Goal: Task Accomplishment & Management: Manage account settings

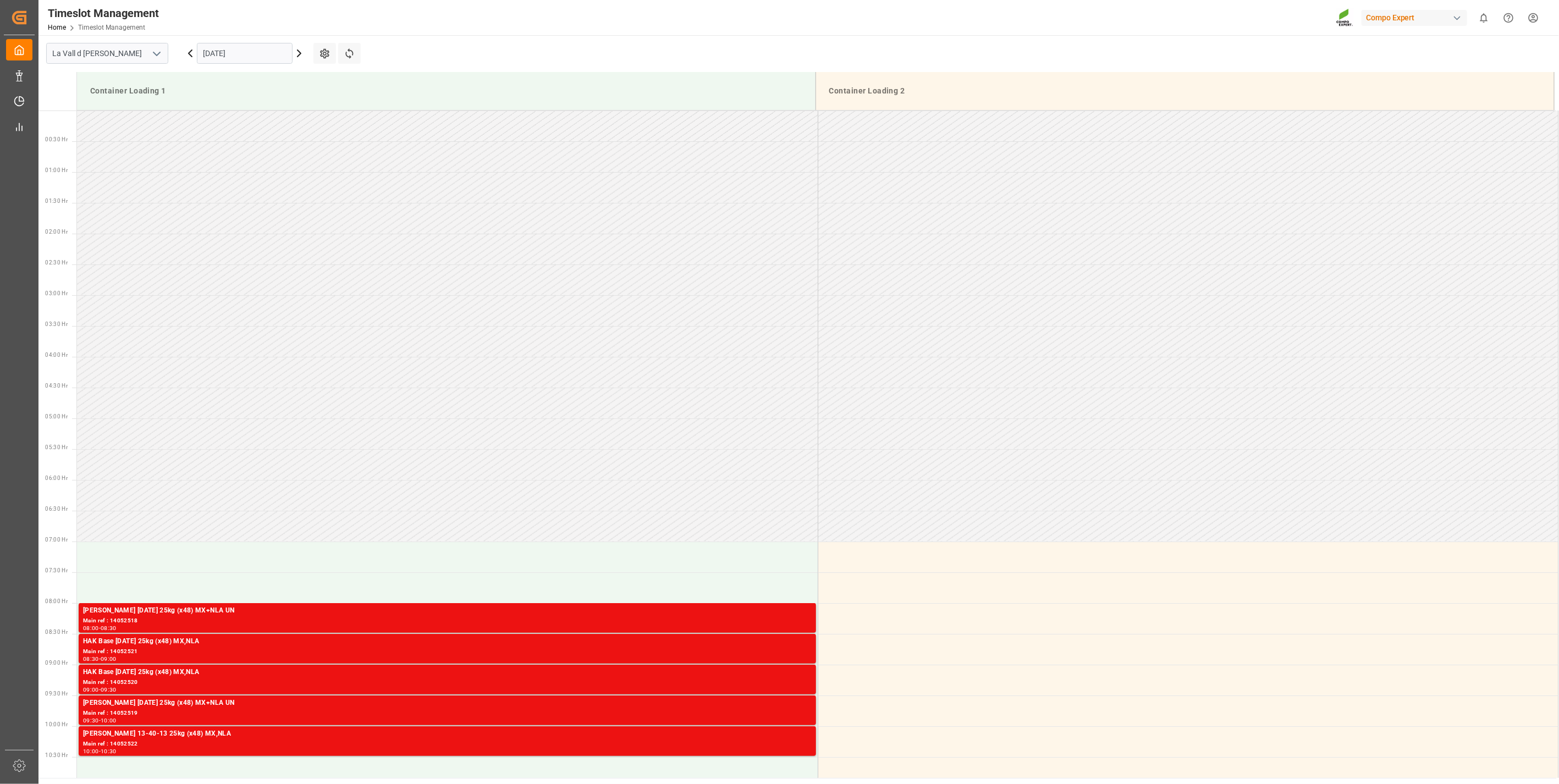
scroll to position [425, 0]
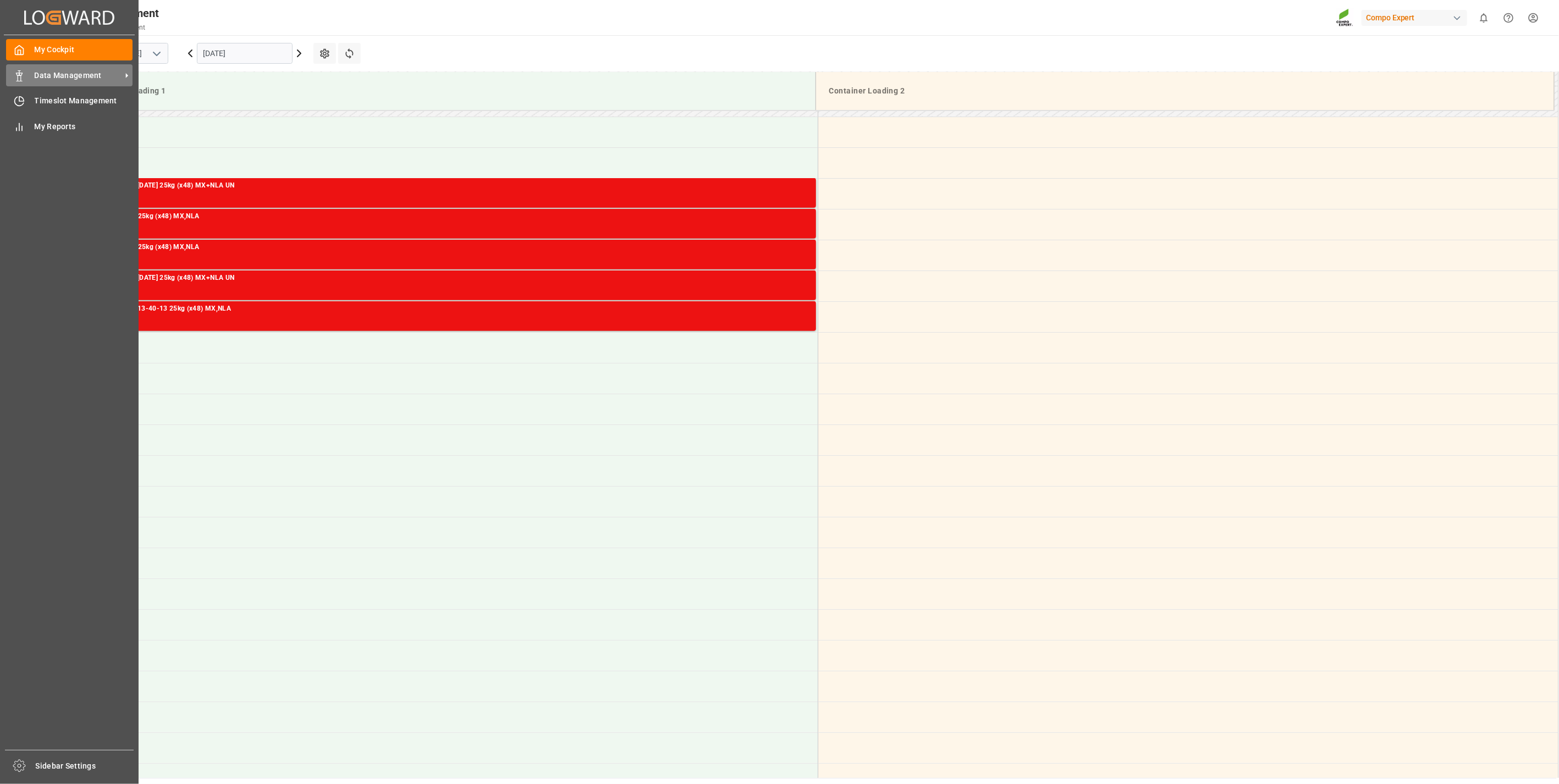
click at [30, 76] on div "Data Management Data Management" at bounding box center [69, 75] width 127 height 22
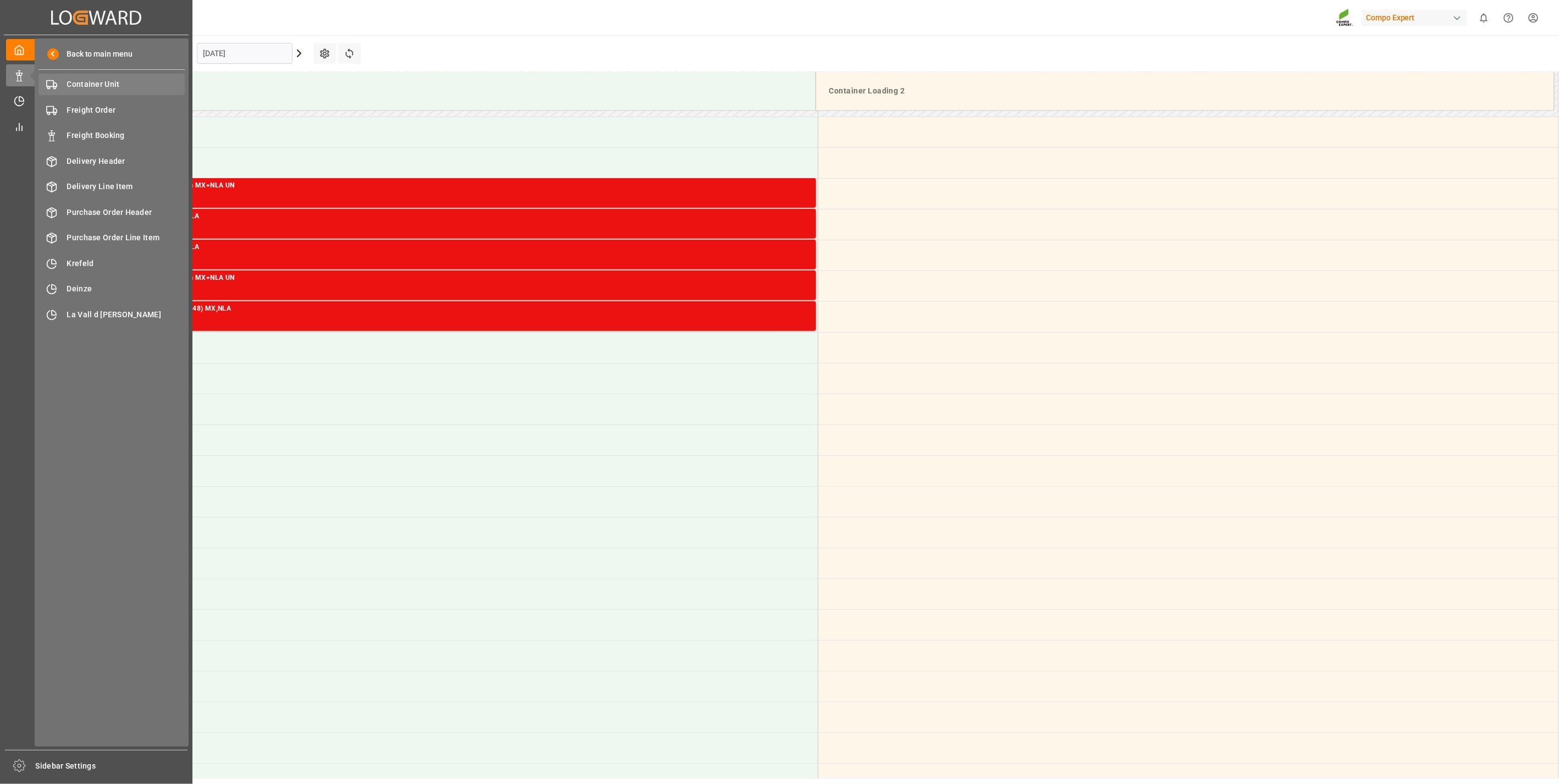
click at [127, 86] on span "Container Unit" at bounding box center [126, 85] width 118 height 12
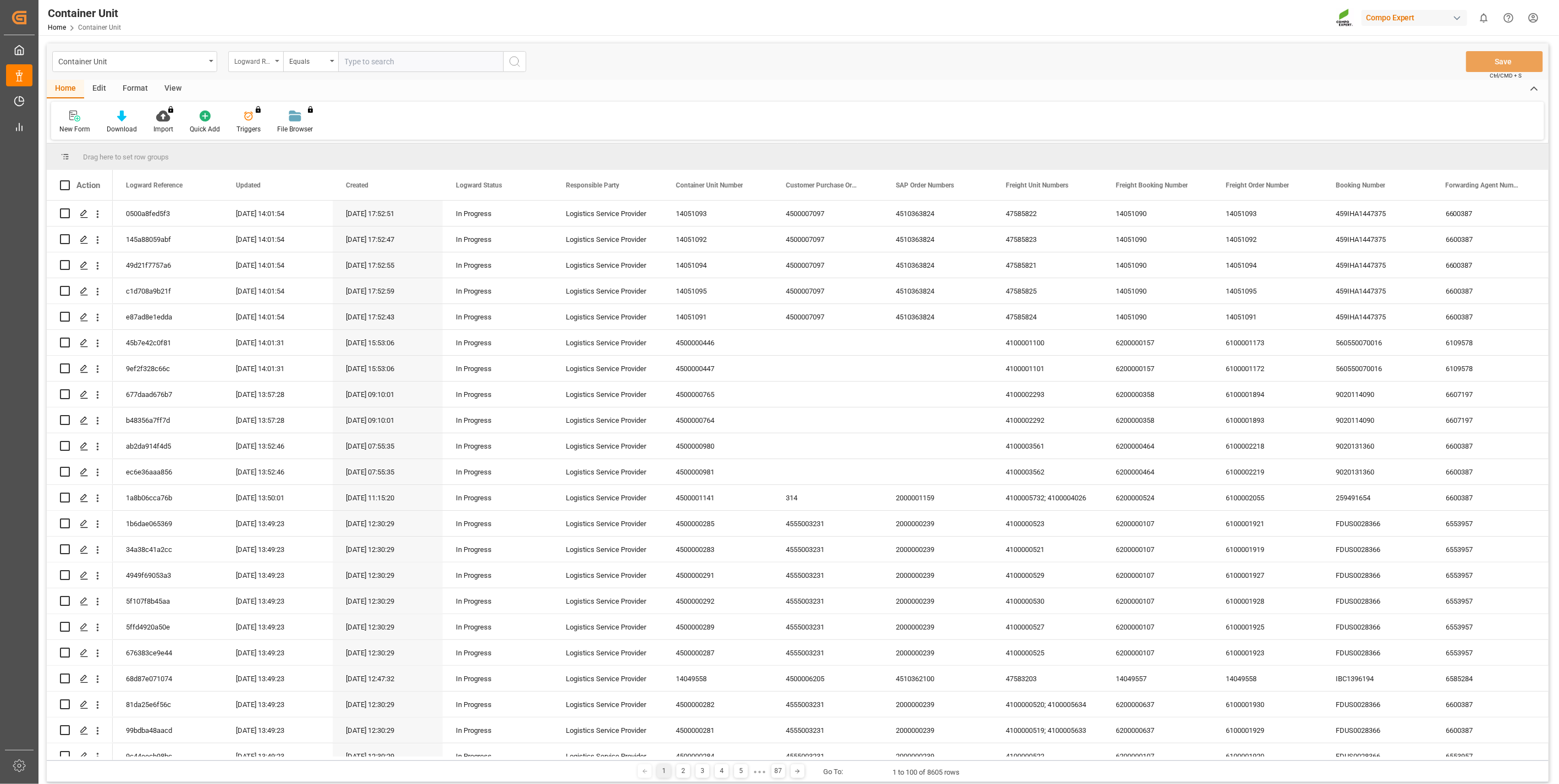
click at [258, 57] on div "Logward Reference" at bounding box center [253, 60] width 37 height 12
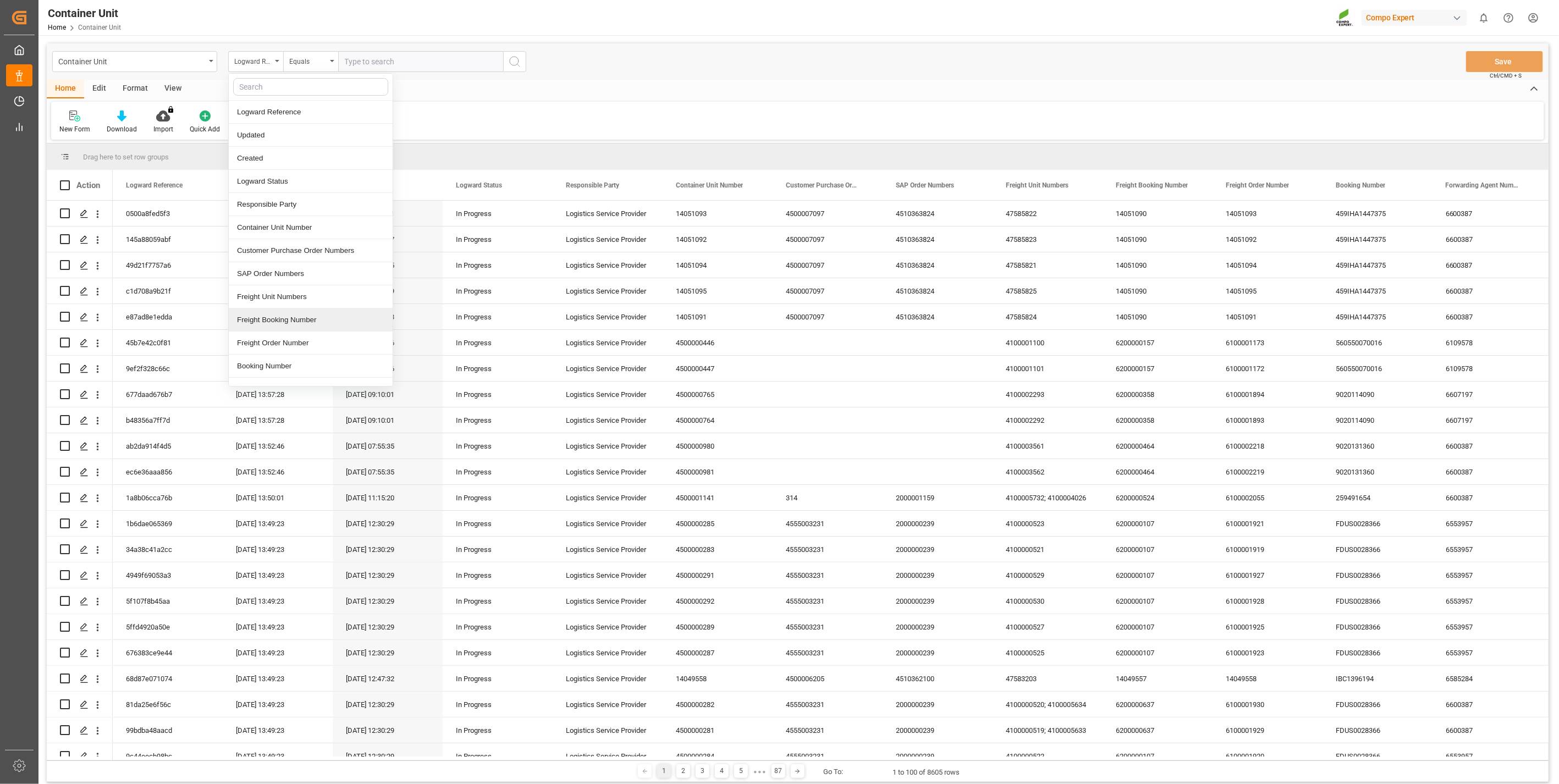
click at [316, 317] on div "Freight Booking Number" at bounding box center [310, 320] width 164 height 23
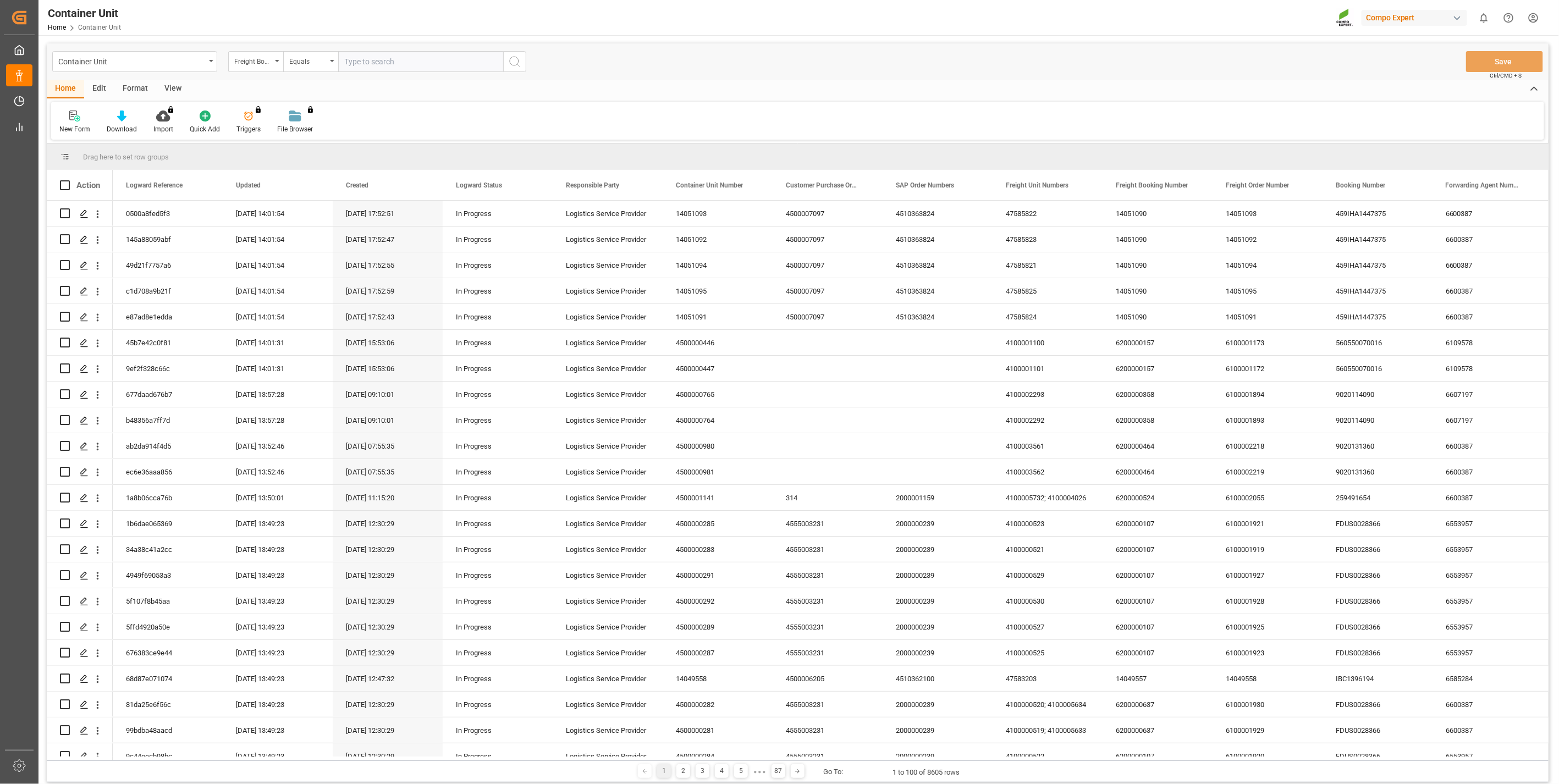
click at [364, 56] on input "text" at bounding box center [420, 62] width 165 height 21
type input "14053109"
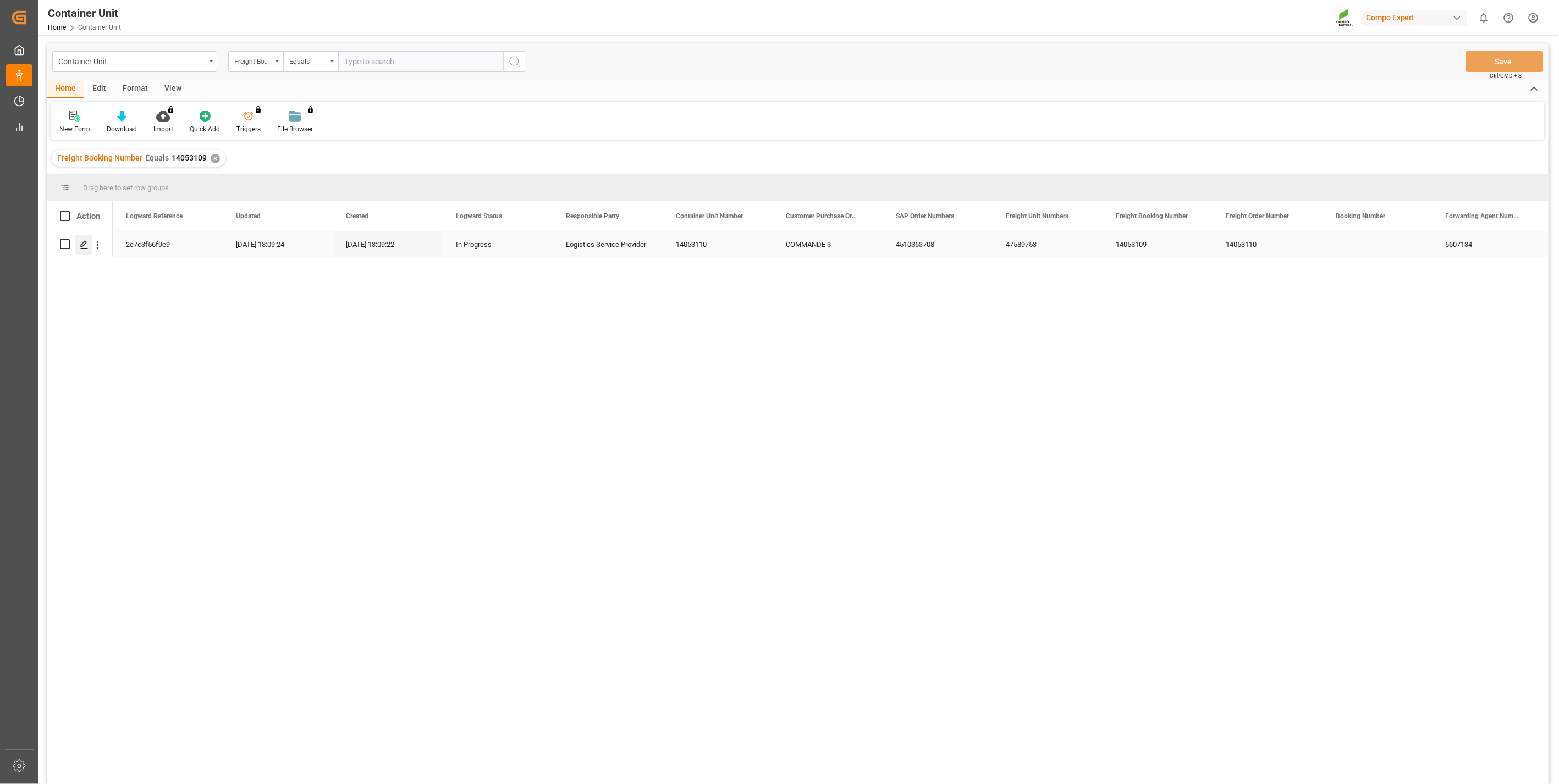
click at [88, 250] on div "Press SPACE to select this row." at bounding box center [83, 244] width 16 height 20
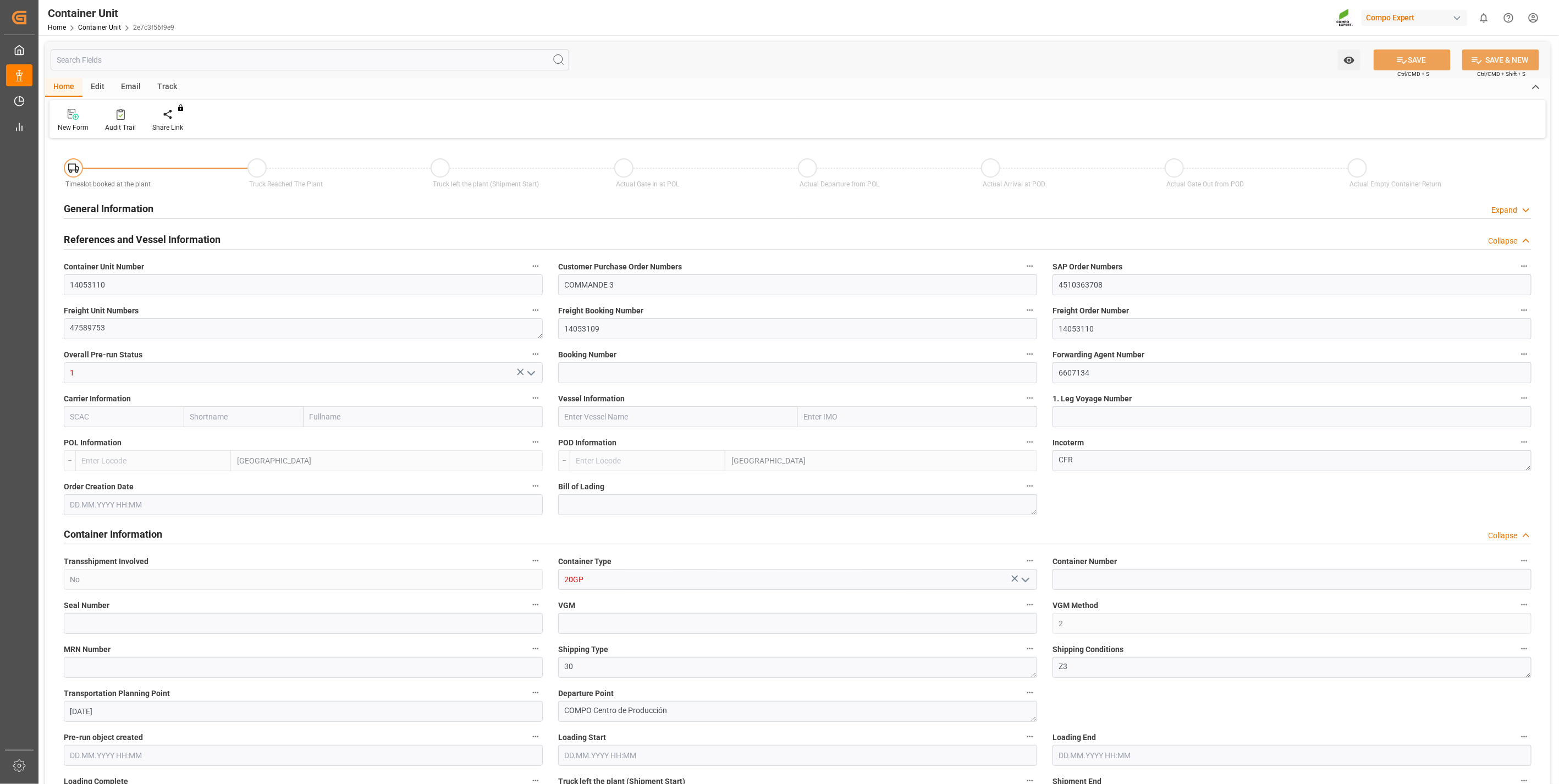
type input "ESVLC"
type input "CIABJ"
type input "0"
type input "12"
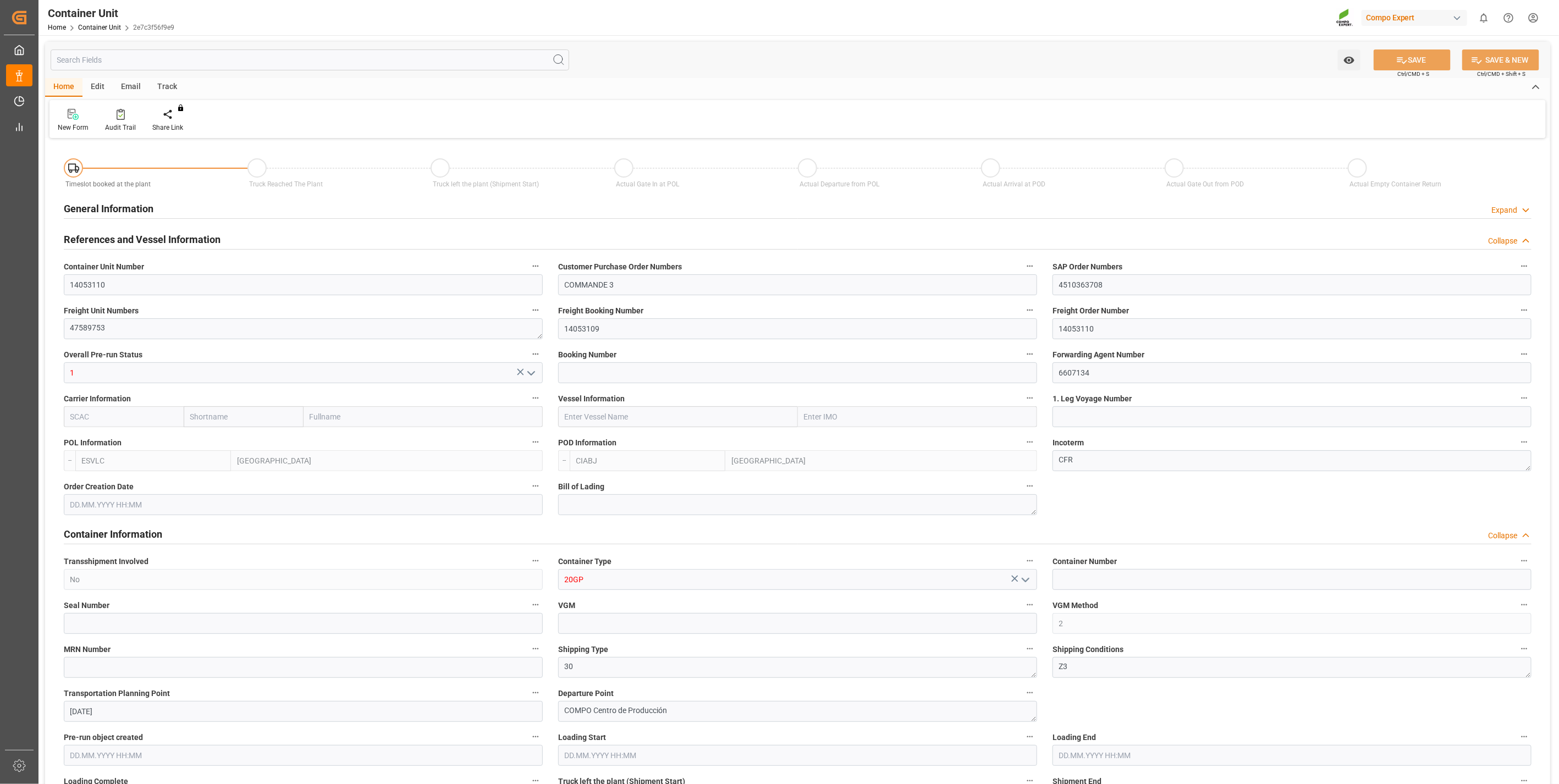
type input "17868"
click at [172, 110] on icon at bounding box center [176, 114] width 8 height 11
type input "[DATE] 13:09"
type input "[DATE]"
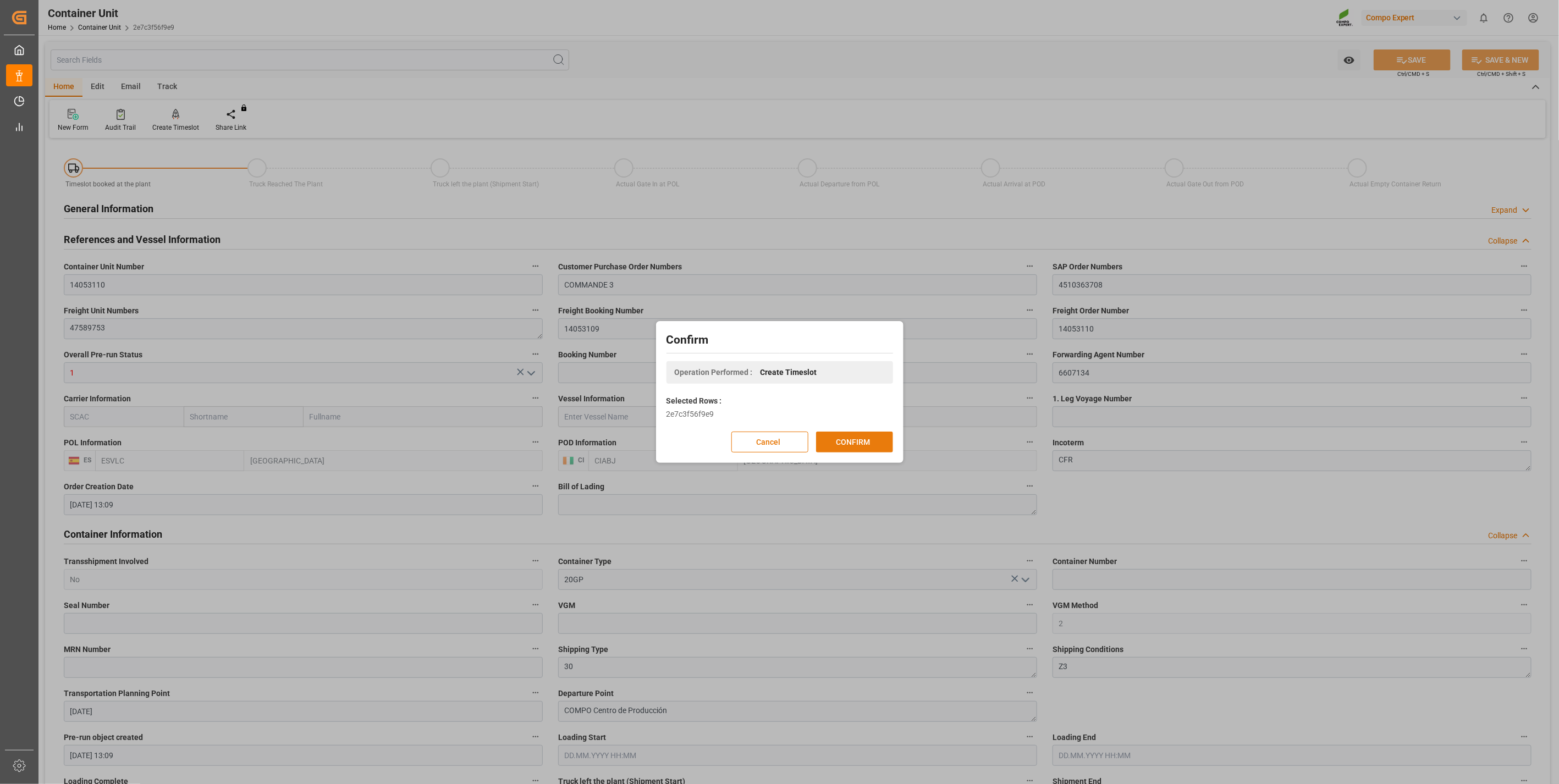
click at [847, 437] on button "CONFIRM" at bounding box center [854, 442] width 77 height 21
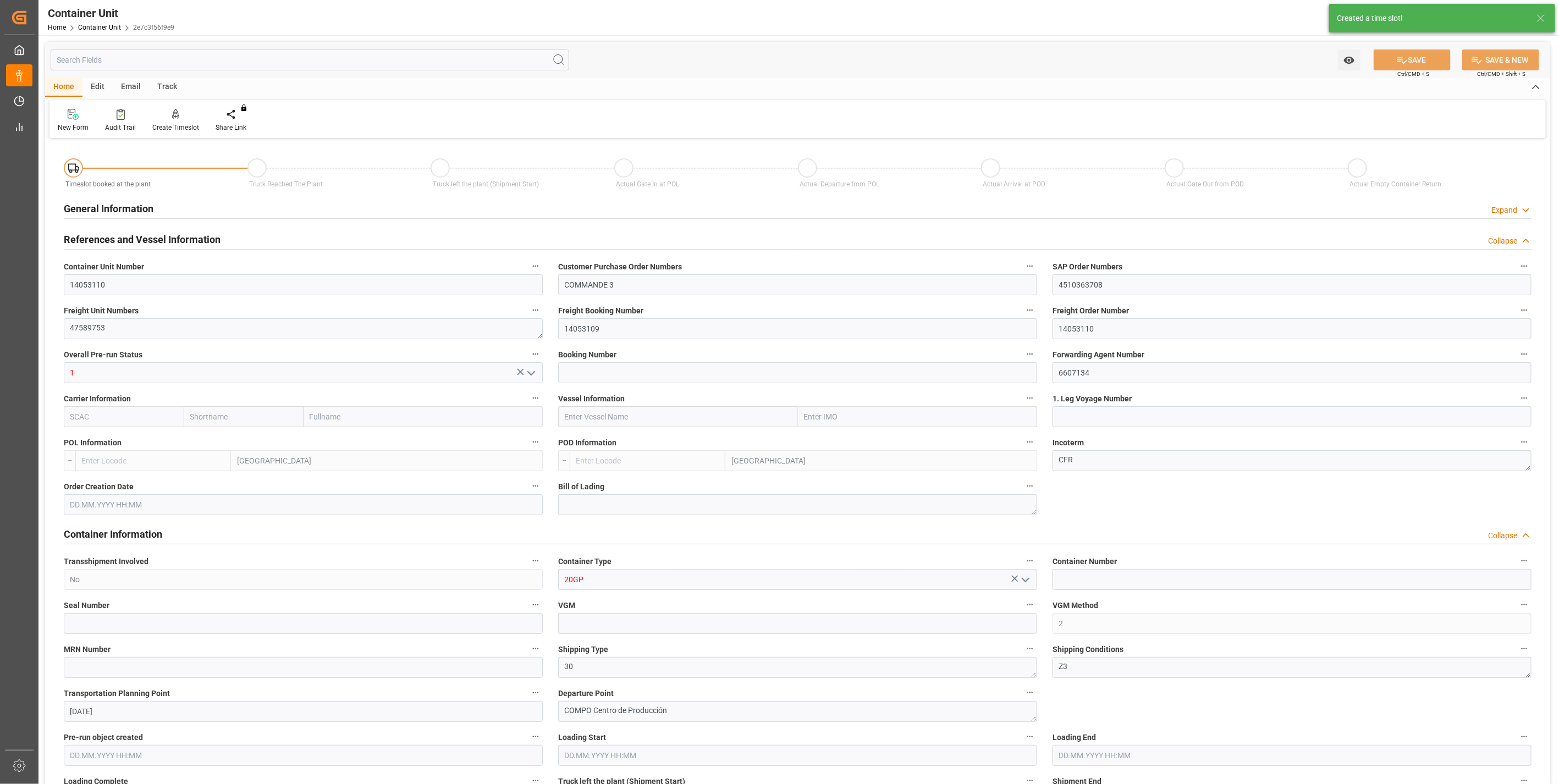
type input "ESVLC"
type input "CIABJ"
type input "0"
type input "12"
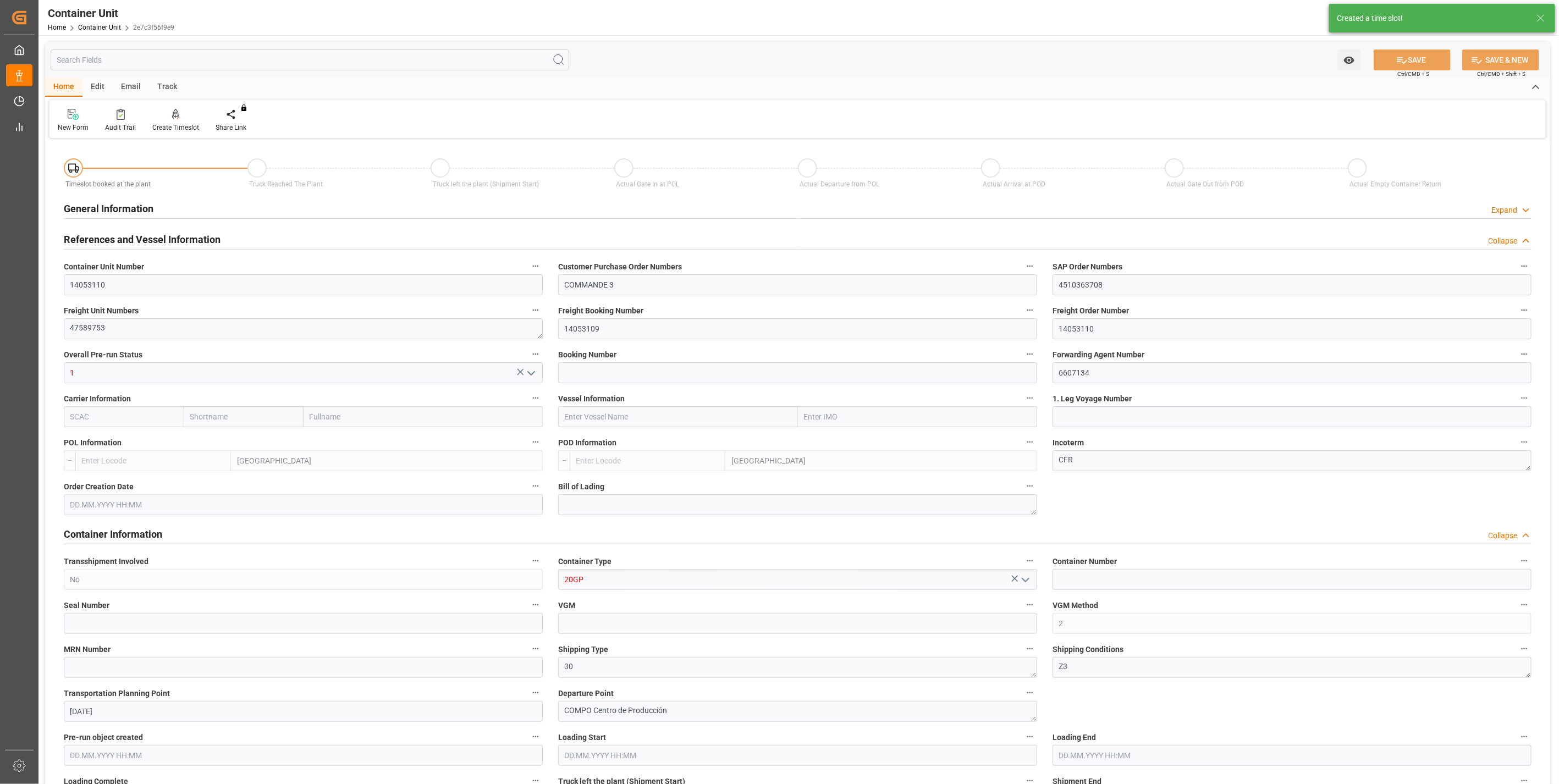
type input "17868"
type input "[DATE] 13:09"
type input "[DATE]"
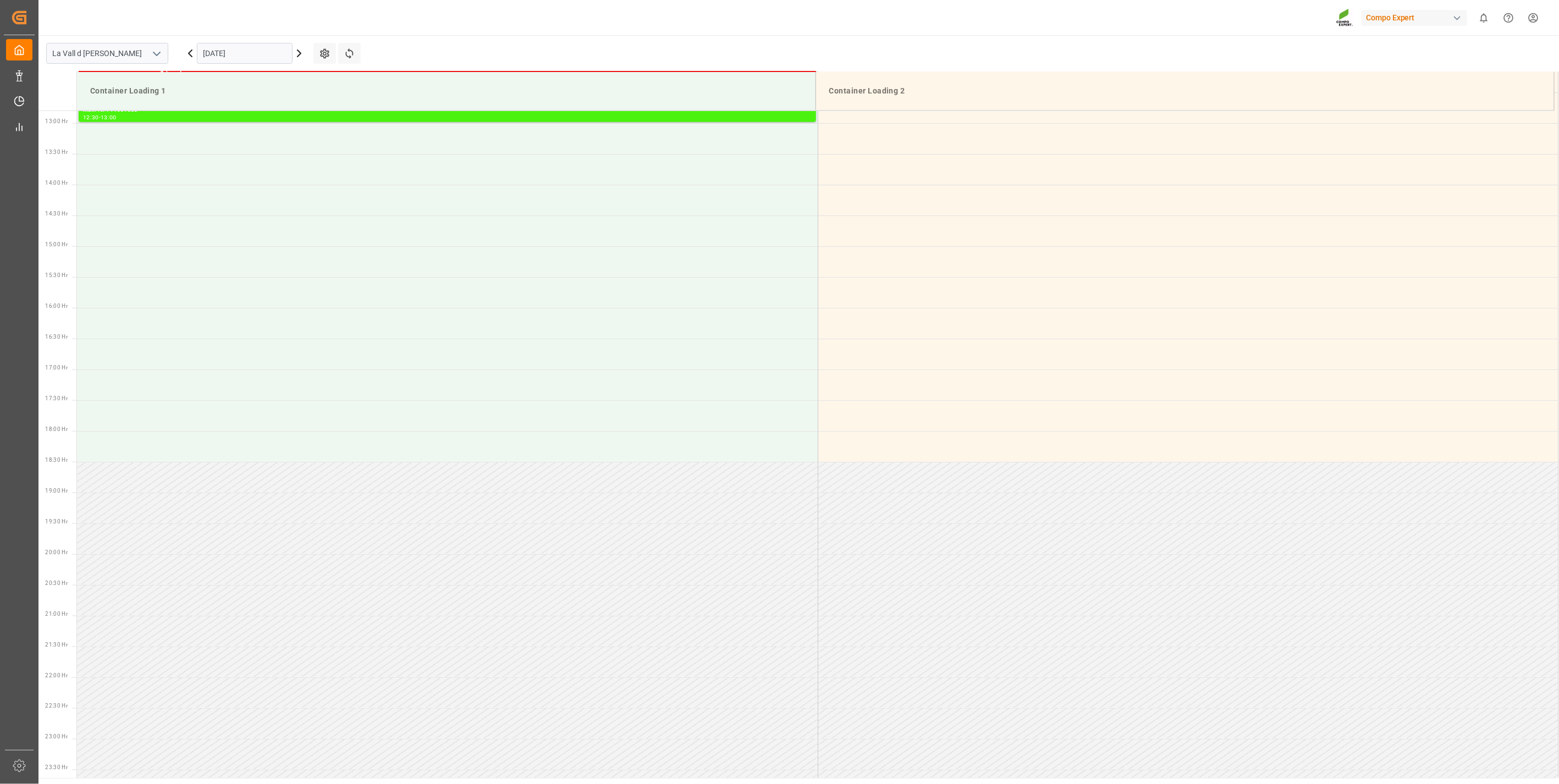
scroll to position [793, 0]
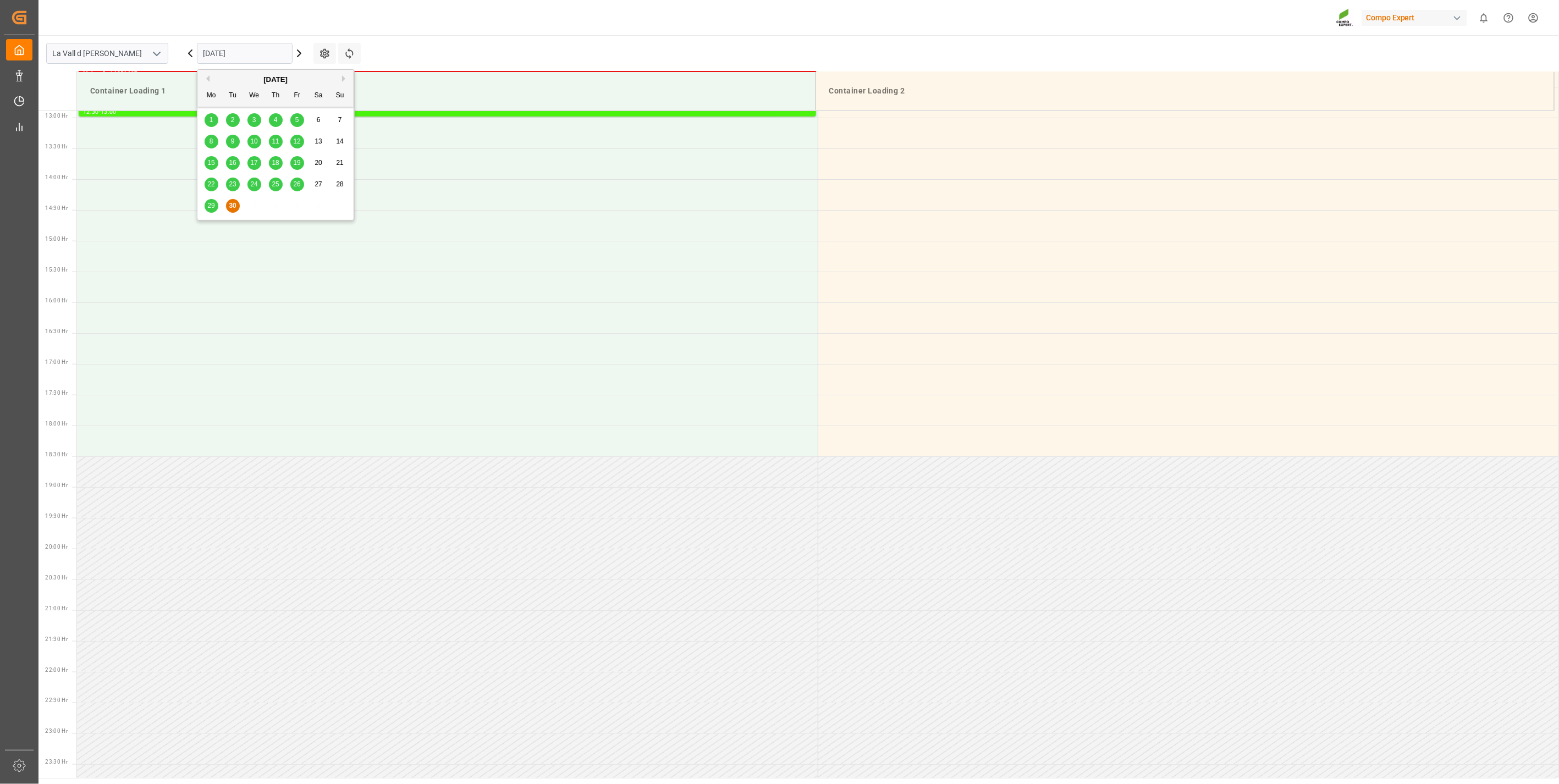
click at [204, 47] on input "30.09.2025" at bounding box center [245, 53] width 96 height 21
click at [344, 77] on button "Next Month" at bounding box center [346, 79] width 7 height 7
click at [233, 162] on span "14" at bounding box center [232, 163] width 7 height 8
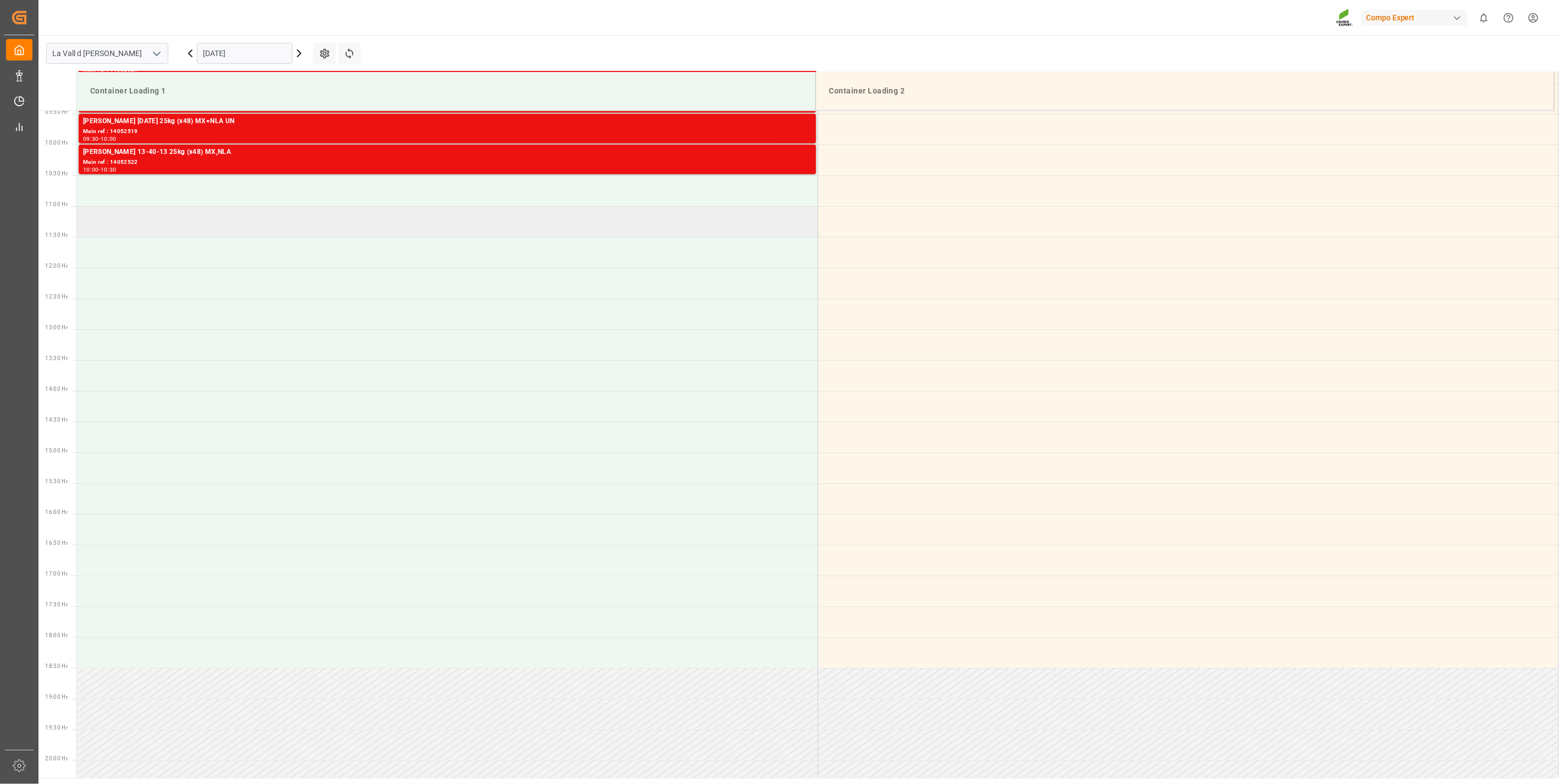
scroll to position [549, 0]
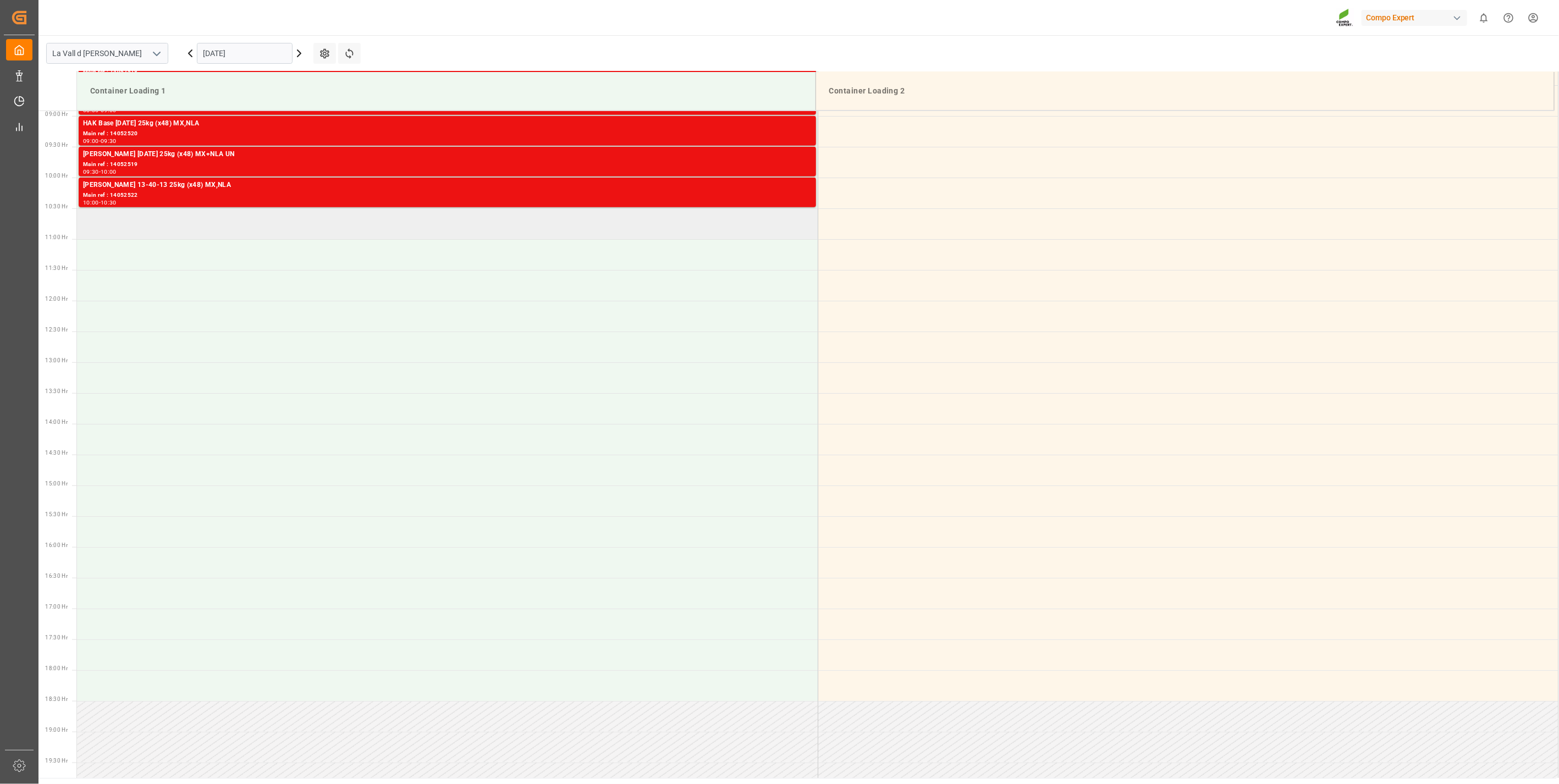
click at [157, 218] on td at bounding box center [447, 223] width 741 height 31
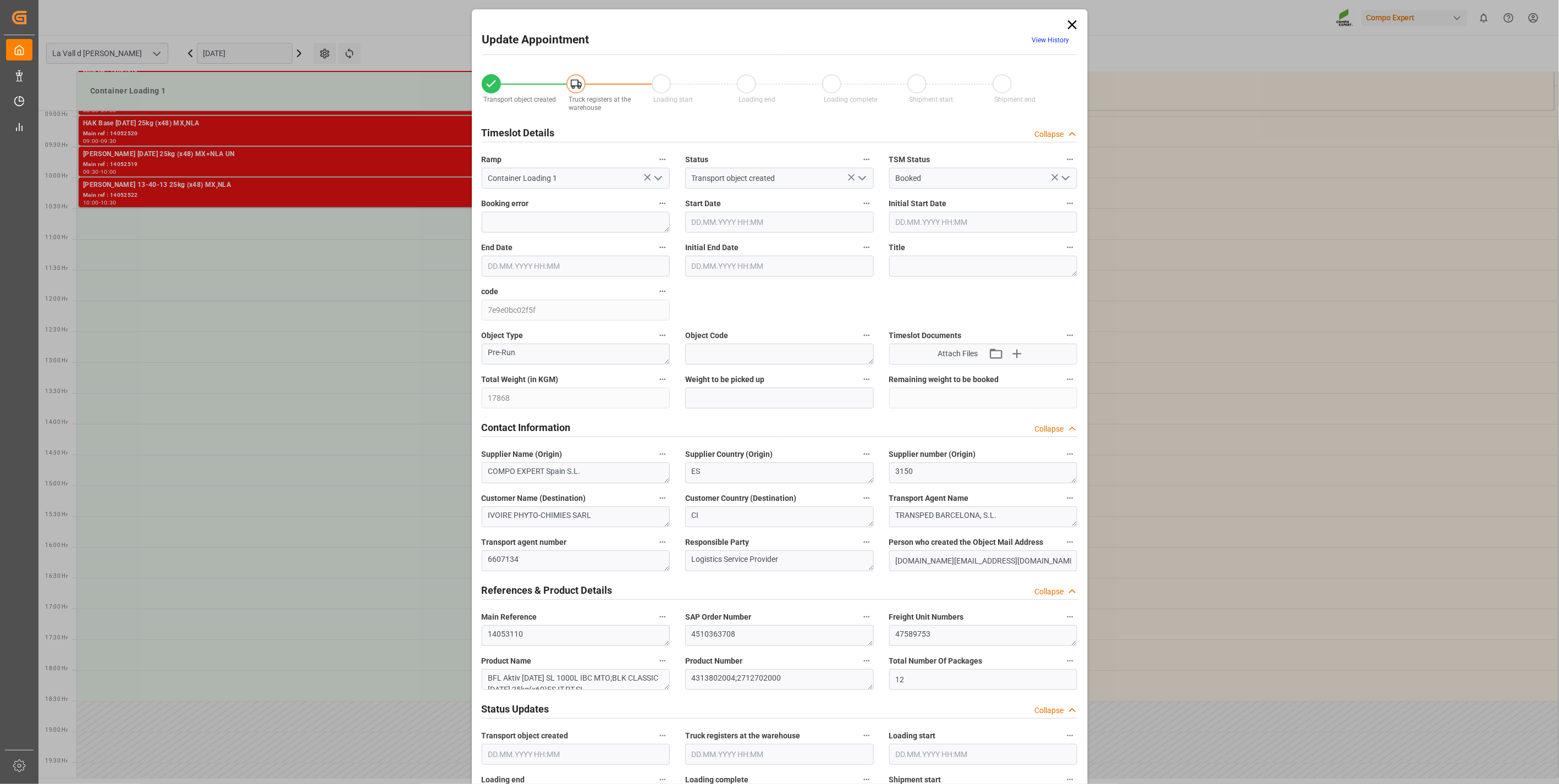
type input "17868"
type input "12"
type input "14.10.2025 10:30"
type input "14.10.2025 11:00"
type input "[DATE] 13:09"
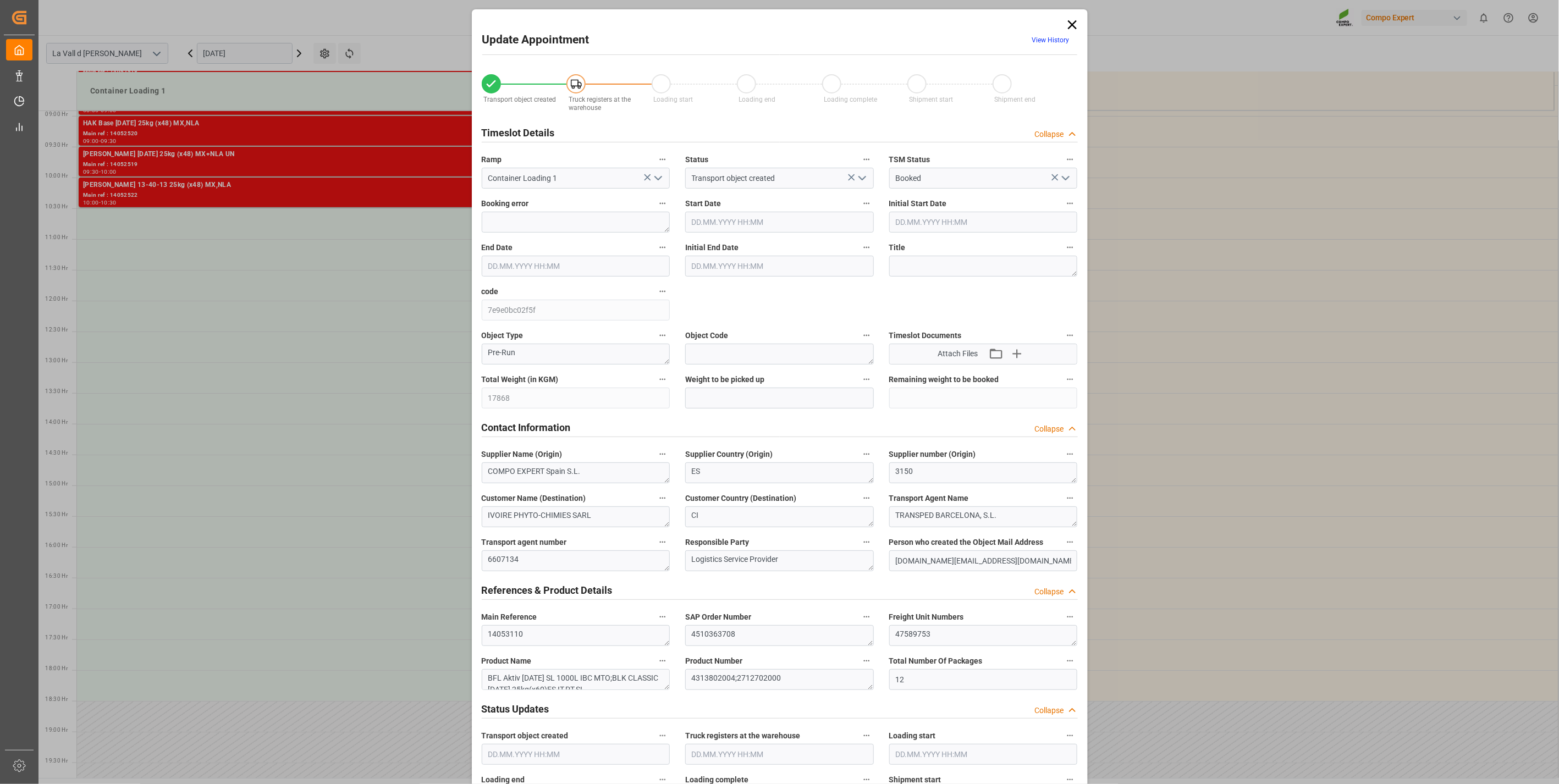
type input "[DATE] 12:02"
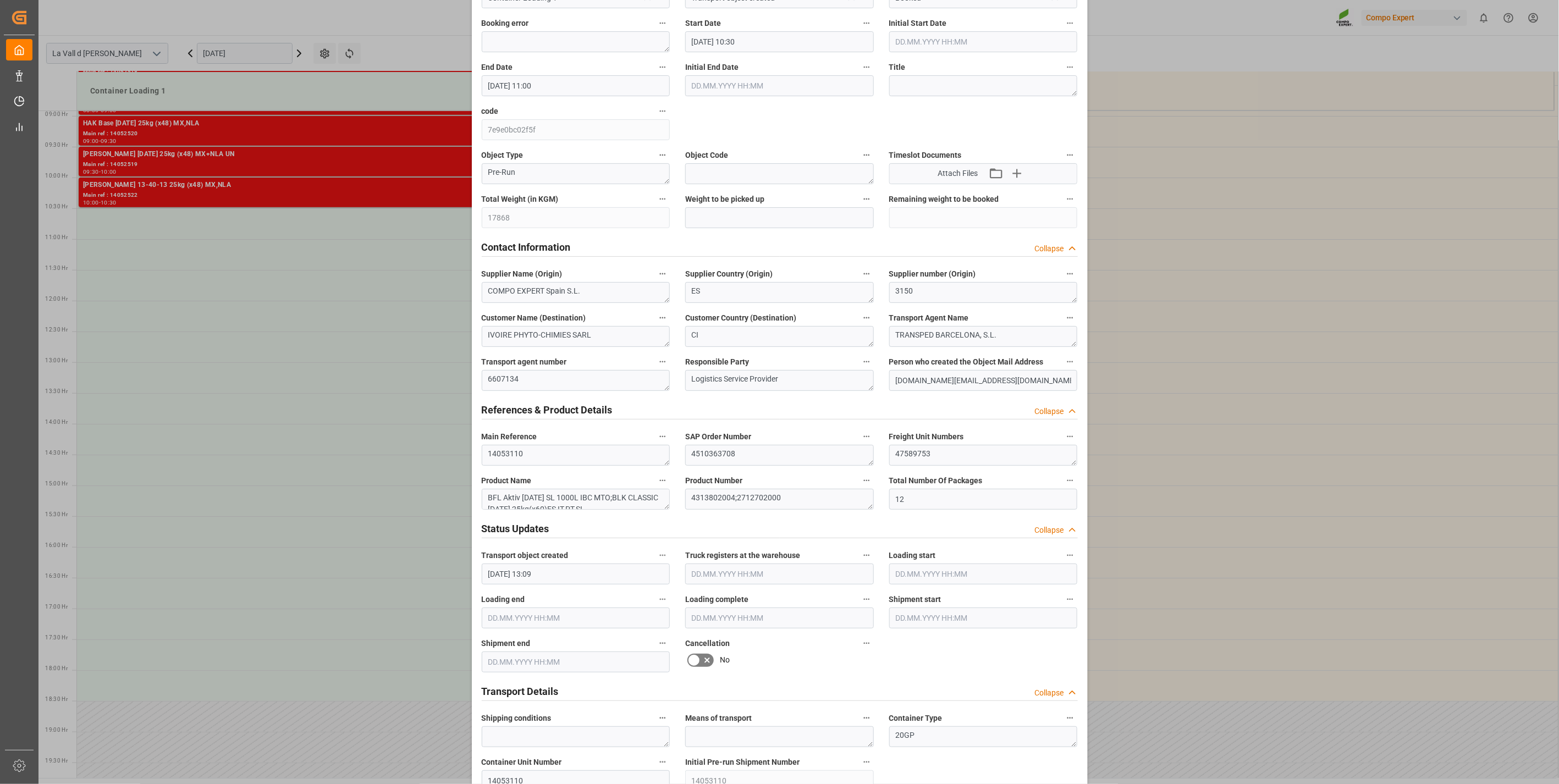
scroll to position [183, 0]
click at [453, 220] on div "Update Appointment View History Transport object created Truck registers at the…" at bounding box center [779, 392] width 1559 height 784
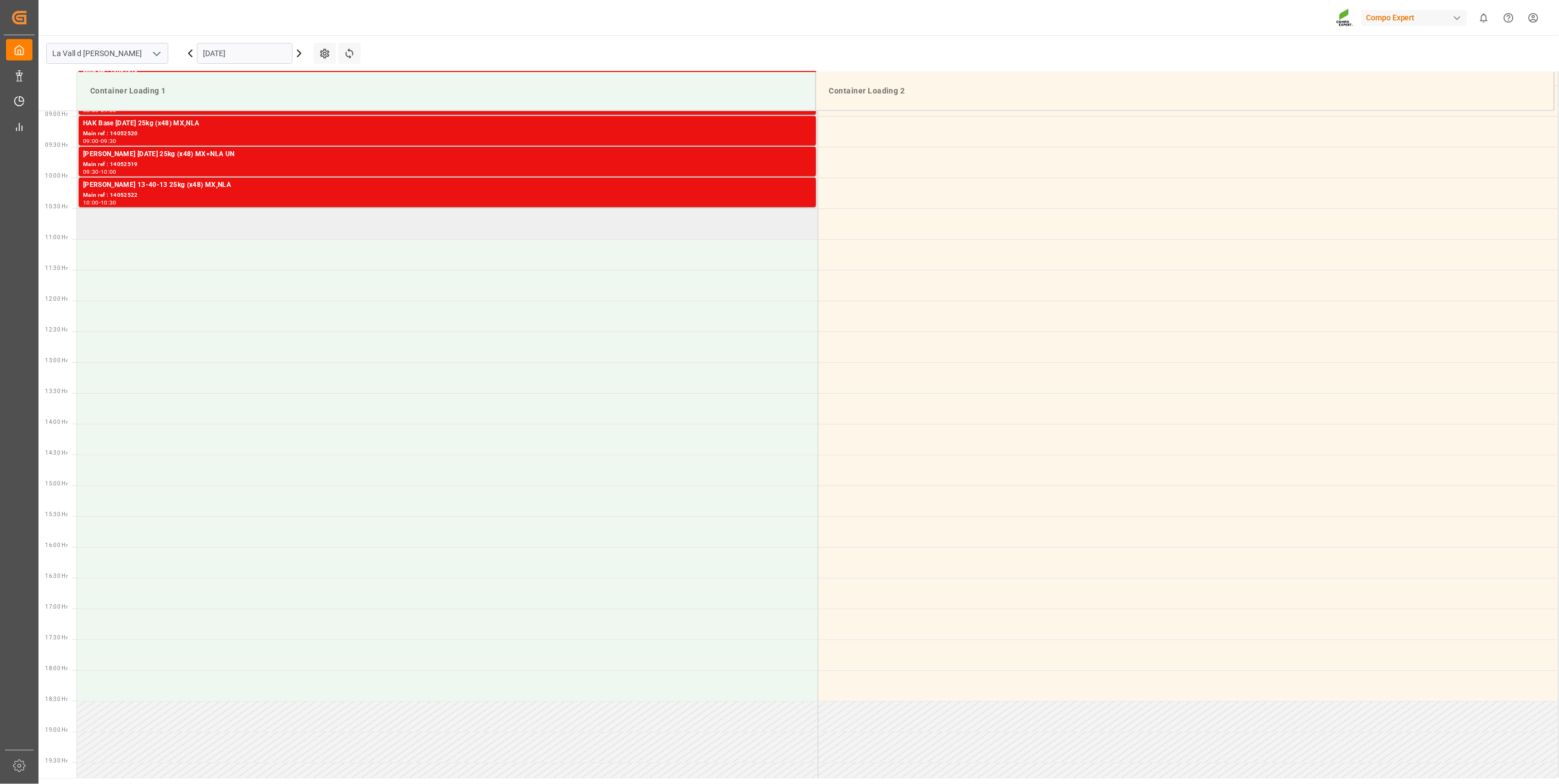
click at [320, 226] on td at bounding box center [447, 223] width 741 height 31
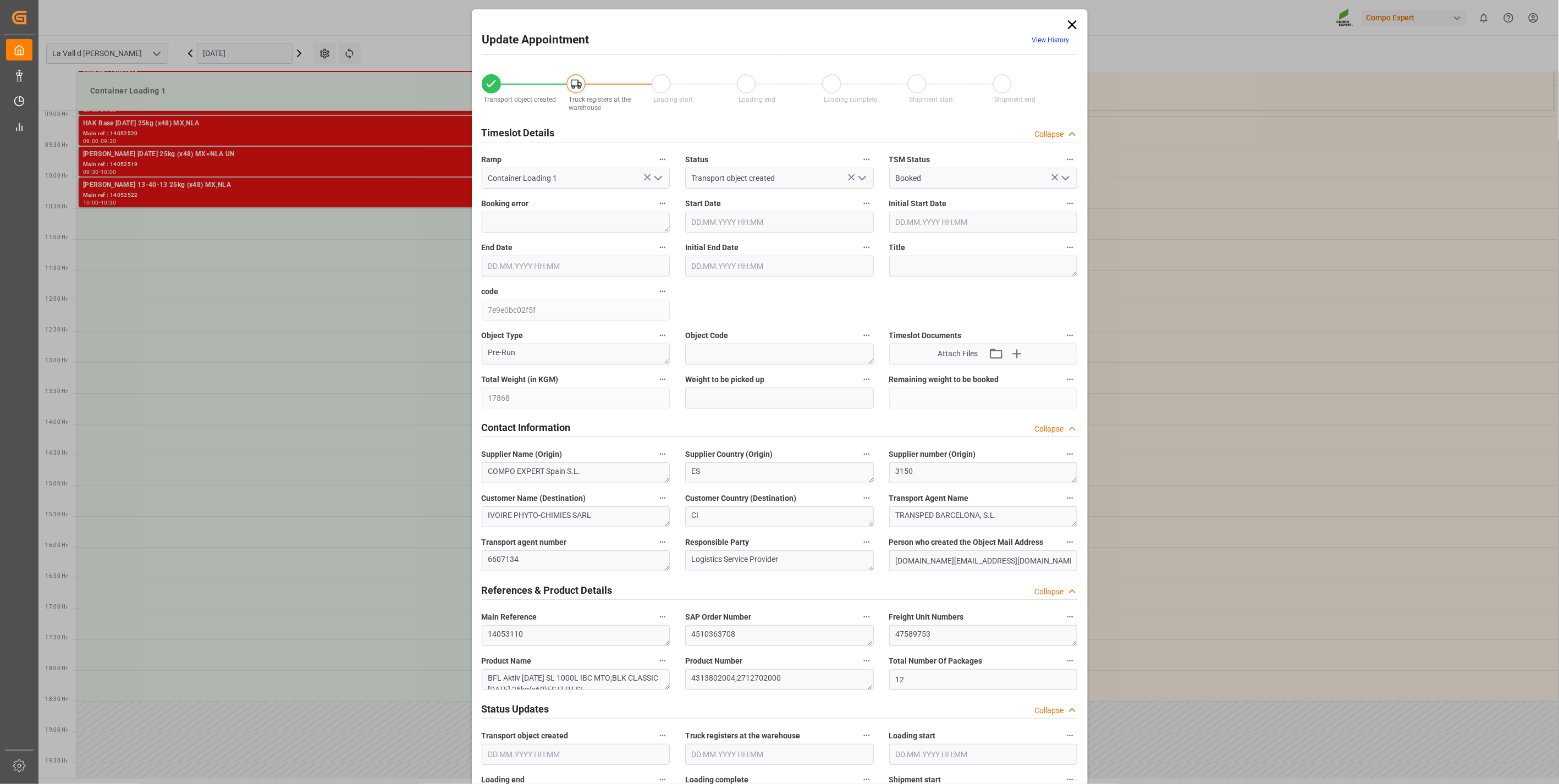
type input "14.10.2025 10:30"
type input "14.10.2025 11:00"
type input "[DATE] 13:09"
type input "[DATE] 12:02"
click at [486, 412] on div "Transport object created Truck registers at the warehouse Loading start Loading…" at bounding box center [780, 768] width 612 height 1412
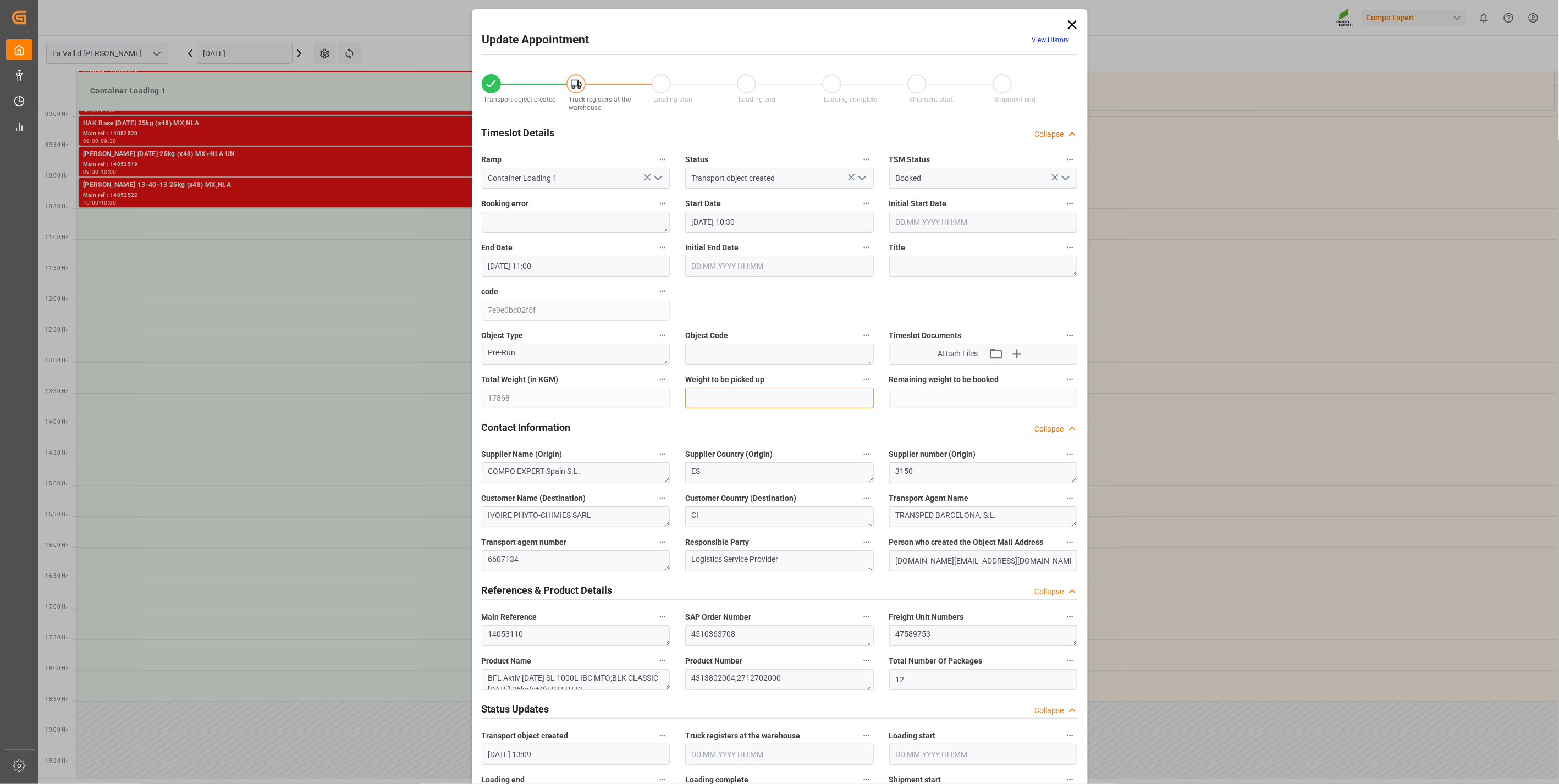
drag, startPoint x: 486, startPoint y: 412, endPoint x: 732, endPoint y: 396, distance: 246.5
click at [732, 396] on input "text" at bounding box center [779, 398] width 189 height 21
paste input "17868"
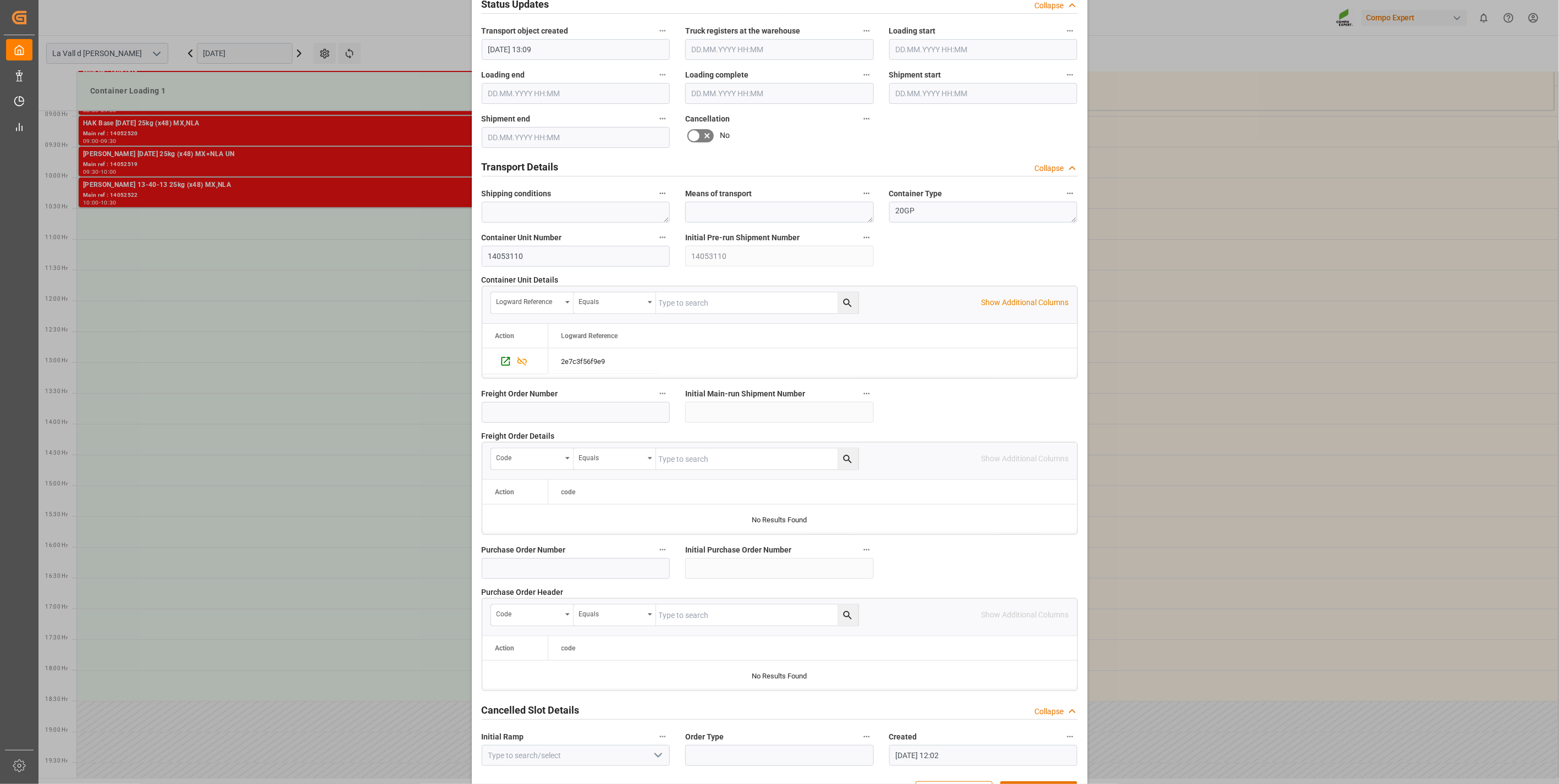
scroll to position [743, 0]
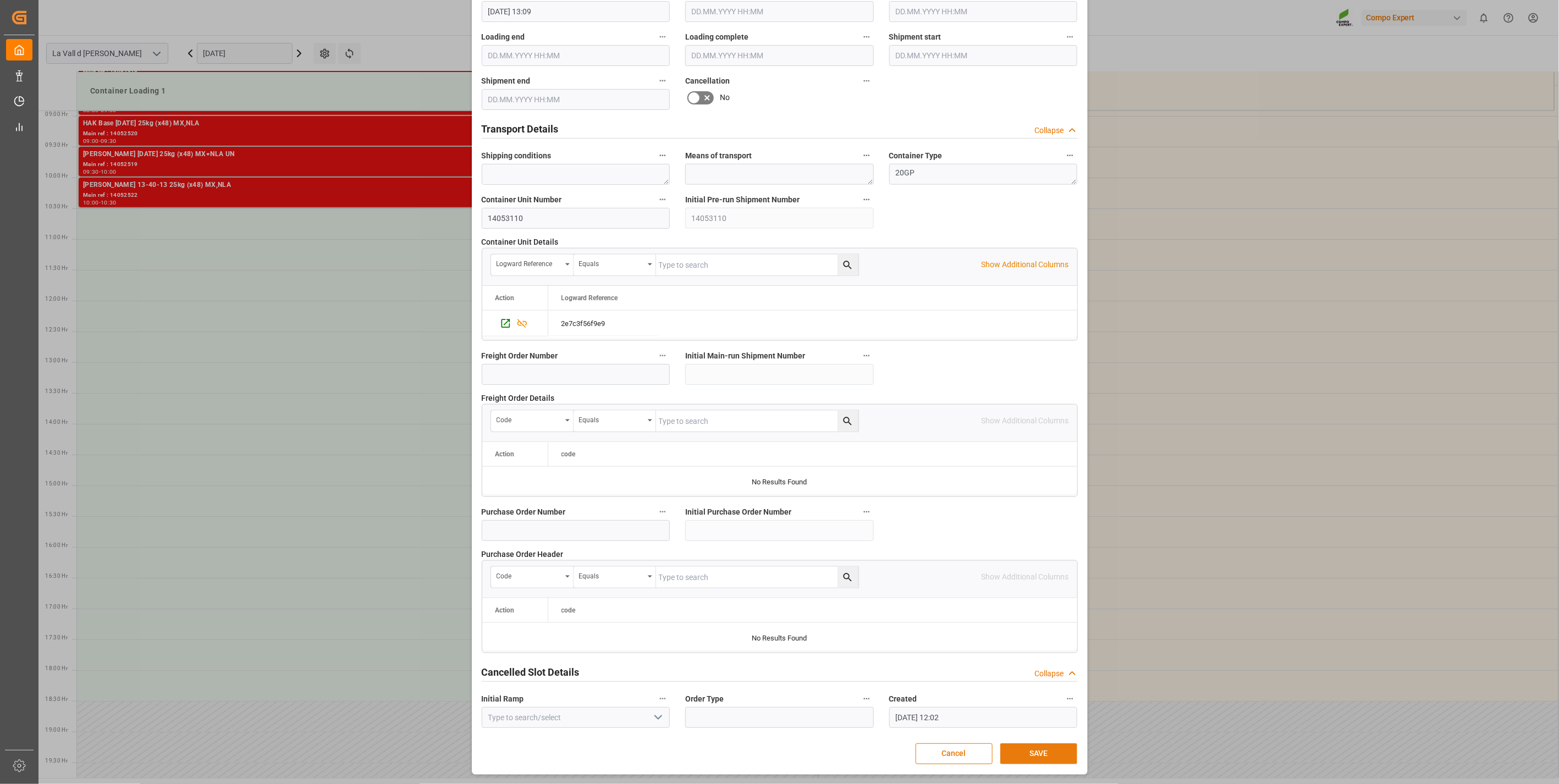
type input "17868"
click at [1026, 759] on button "SAVE" at bounding box center [1039, 754] width 77 height 21
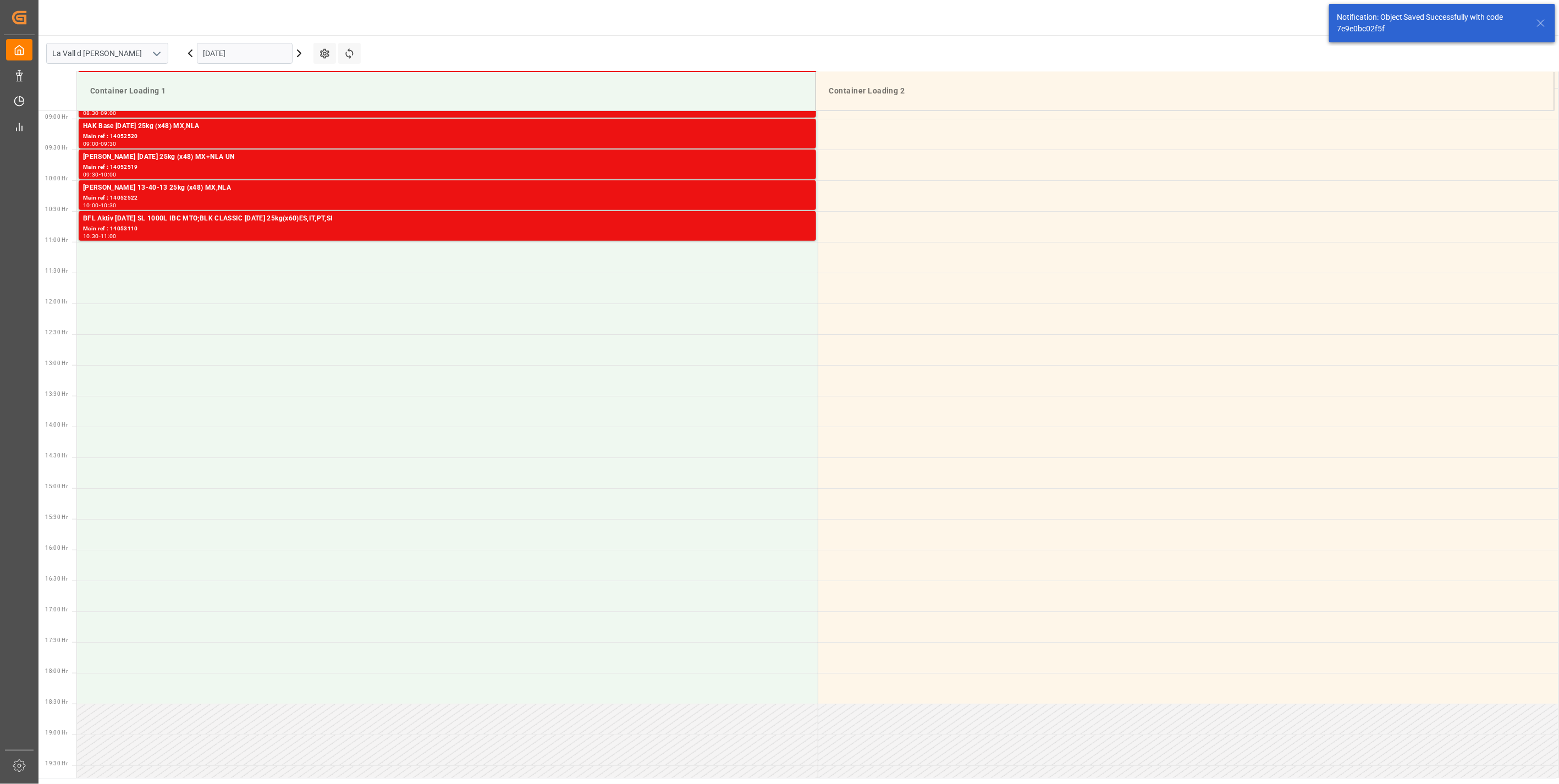
scroll to position [547, 0]
